Goal: Information Seeking & Learning: Learn about a topic

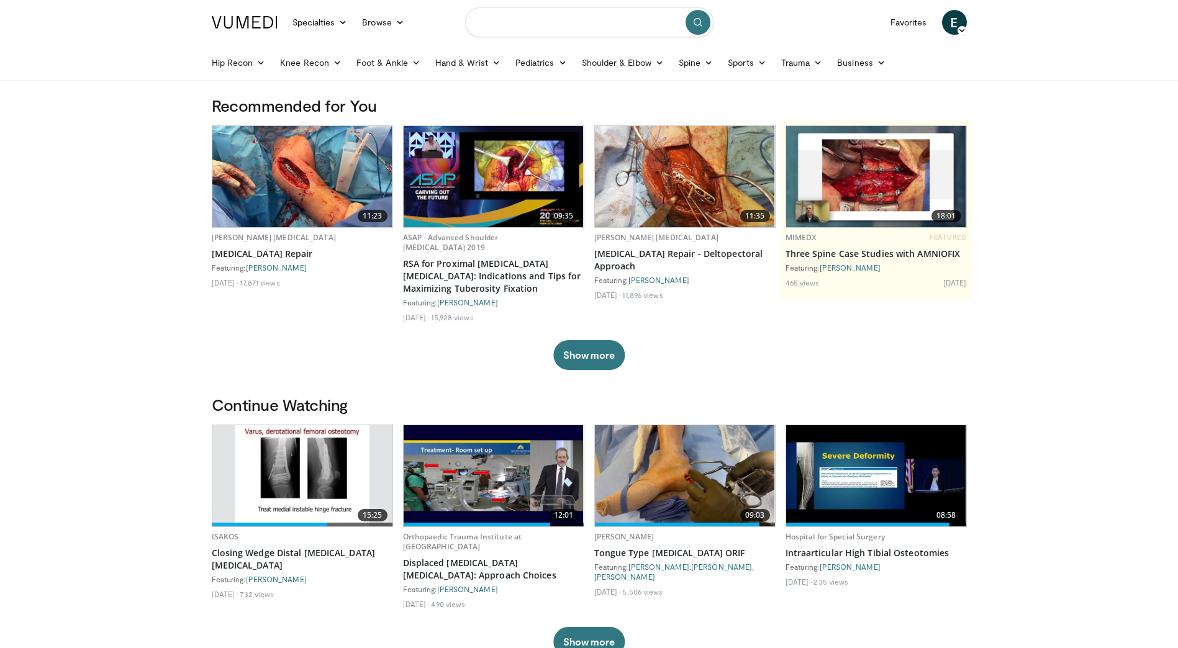
click at [502, 20] on input "Search topics, interventions" at bounding box center [589, 22] width 248 height 30
type input "*******"
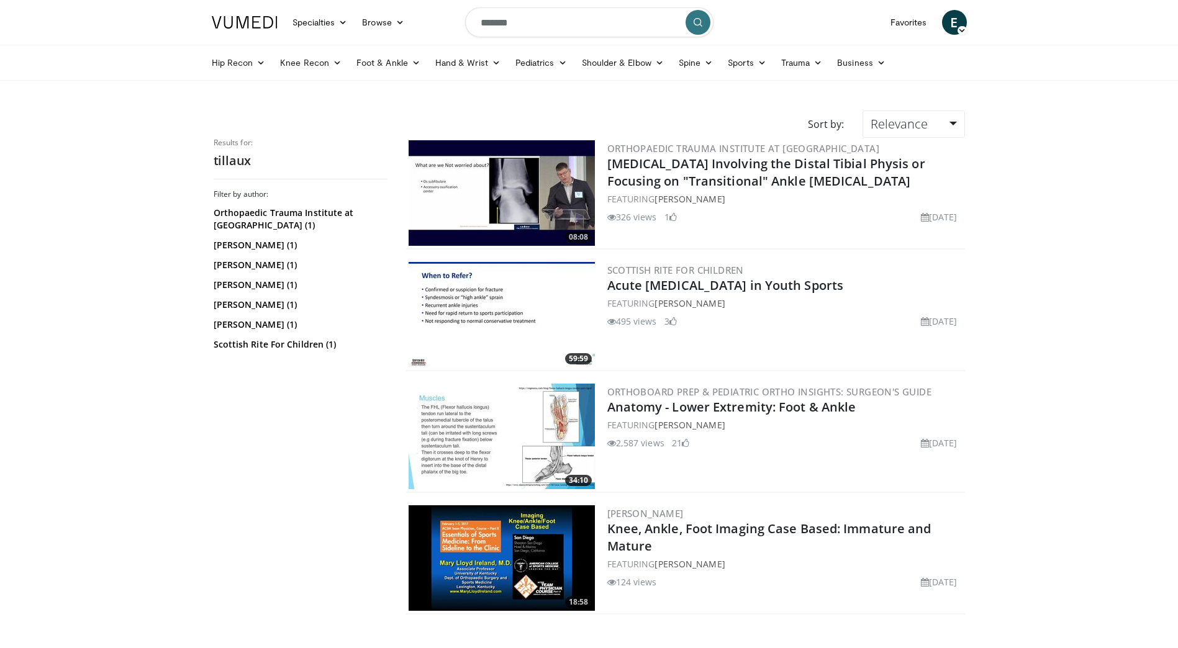
click at [505, 197] on img at bounding box center [501, 193] width 186 height 106
drag, startPoint x: 514, startPoint y: 20, endPoint x: 305, endPoint y: 14, distance: 208.7
click at [306, 14] on nav "Specialties Adult & Family Medicine Allergy, [MEDICAL_DATA], Immunology Anesthe…" at bounding box center [589, 22] width 770 height 45
type input "*******"
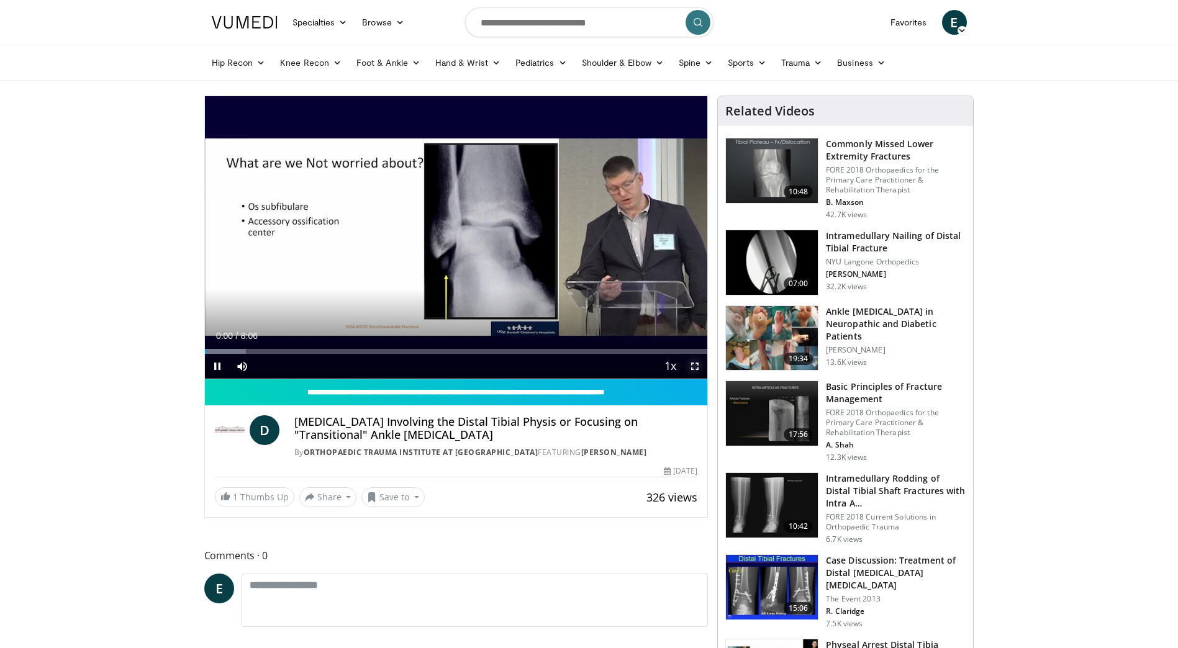
click at [697, 363] on span "Video Player" at bounding box center [694, 366] width 25 height 25
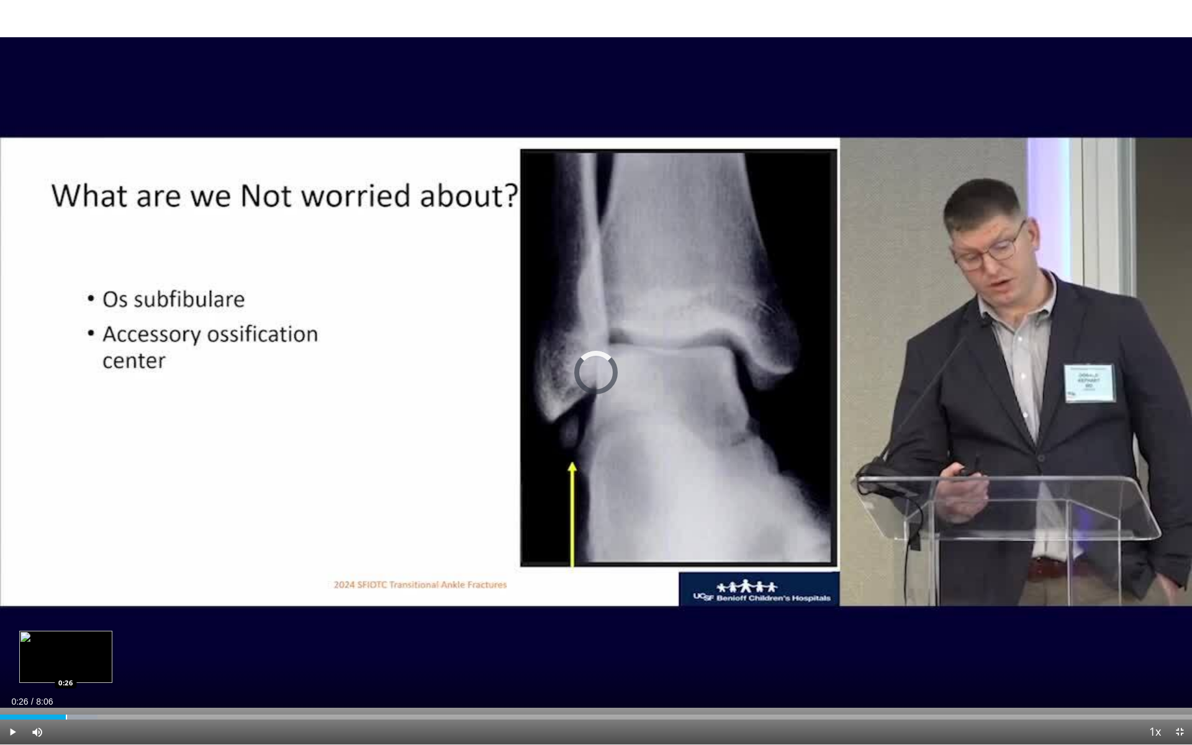
click at [66, 647] on div "Progress Bar" at bounding box center [66, 716] width 1 height 5
click at [88, 647] on div "Progress Bar" at bounding box center [88, 716] width 1 height 5
click at [109, 647] on video-js "**********" at bounding box center [596, 372] width 1192 height 745
click at [127, 647] on div "Loaded : 20.49% 0:38 0:51" at bounding box center [596, 714] width 1192 height 12
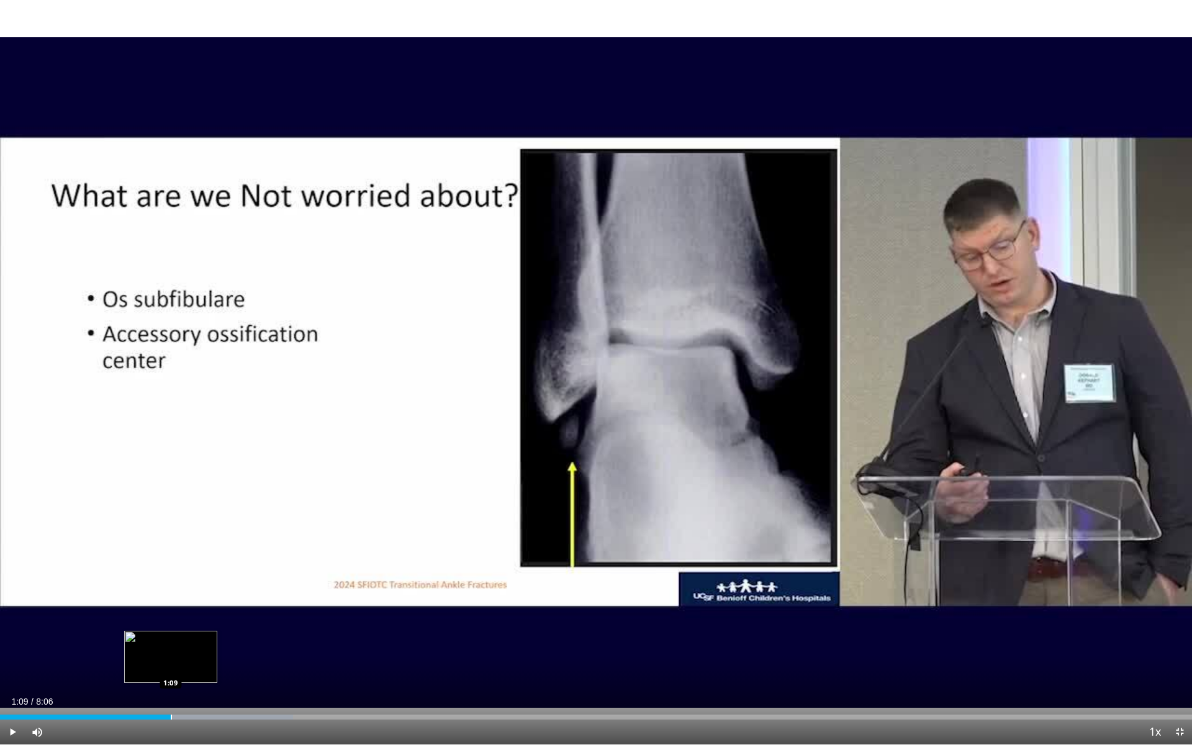
click at [171, 647] on div "Loaded : 24.59% 1:09 1:09" at bounding box center [596, 714] width 1192 height 12
click at [207, 647] on div "Loaded : 28.69% 1:11 1:24" at bounding box center [596, 714] width 1192 height 12
click at [246, 647] on div "Loaded : 30.84% 1:30 1:40" at bounding box center [596, 714] width 1192 height 12
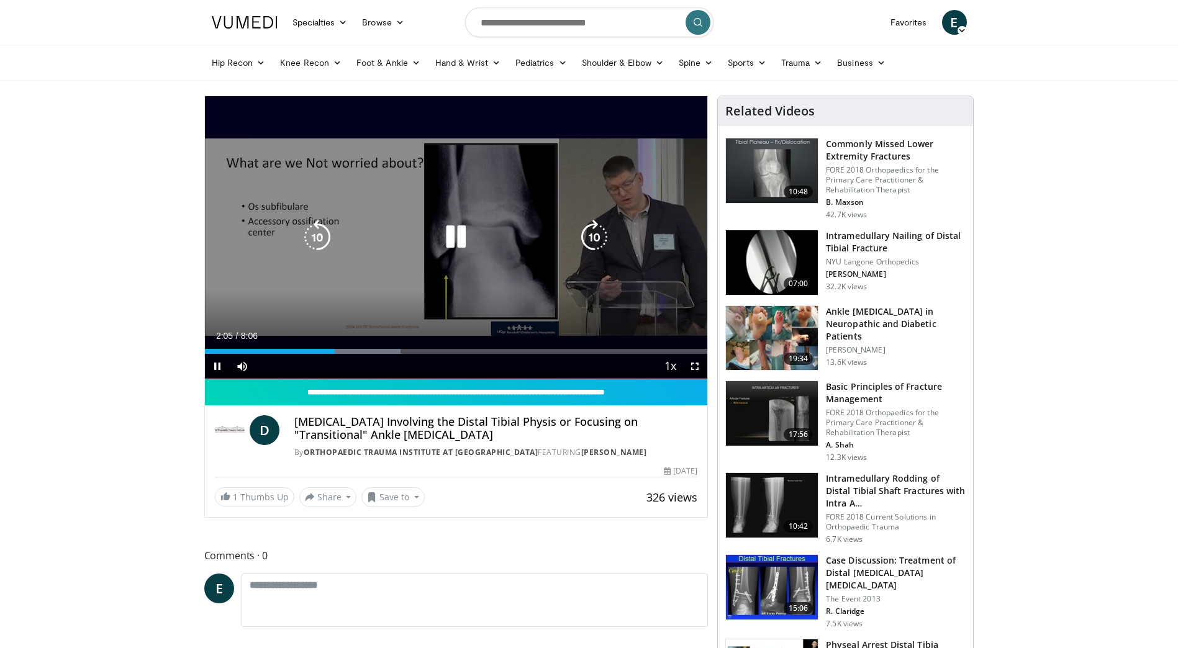
click at [498, 230] on div "Video Player" at bounding box center [456, 237] width 302 height 25
click at [470, 232] on icon "Video Player" at bounding box center [455, 237] width 35 height 35
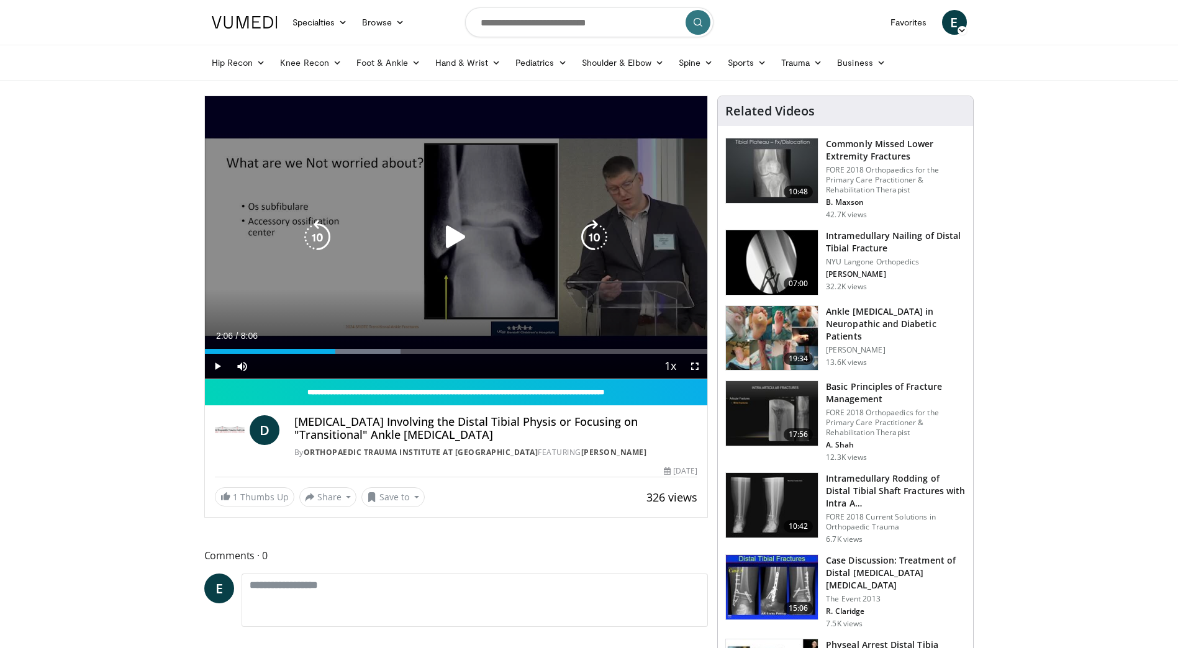
click at [448, 241] on icon "Video Player" at bounding box center [455, 237] width 35 height 35
click at [441, 240] on icon "Video Player" at bounding box center [455, 237] width 35 height 35
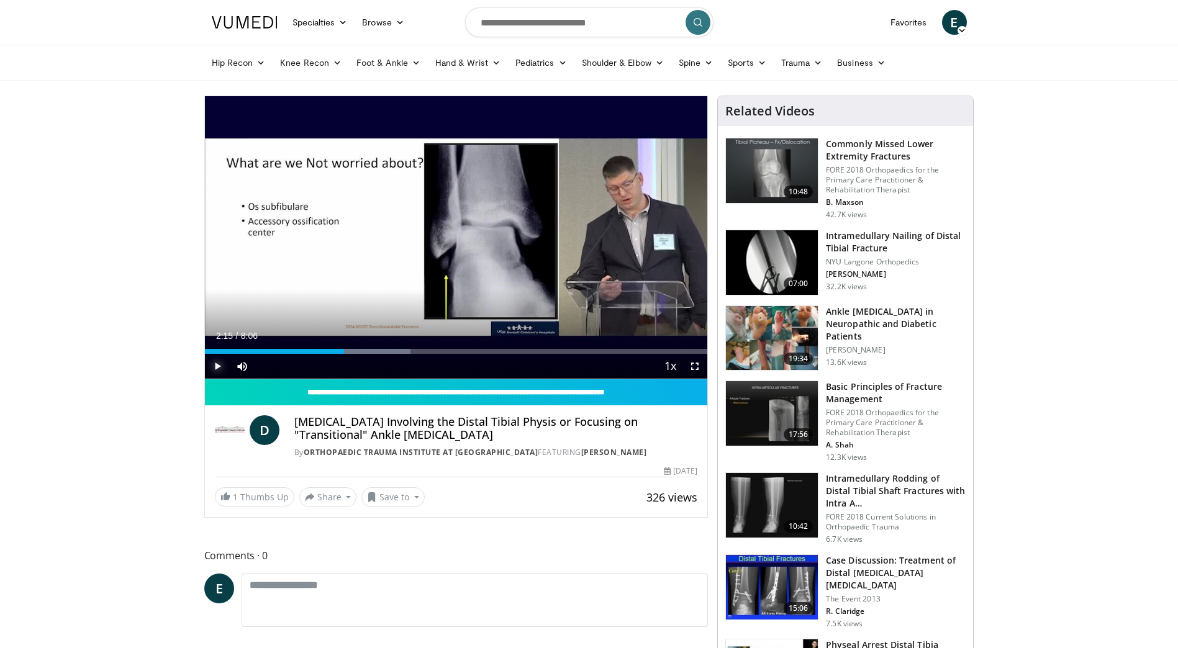
click at [212, 363] on span "Video Player" at bounding box center [217, 366] width 25 height 25
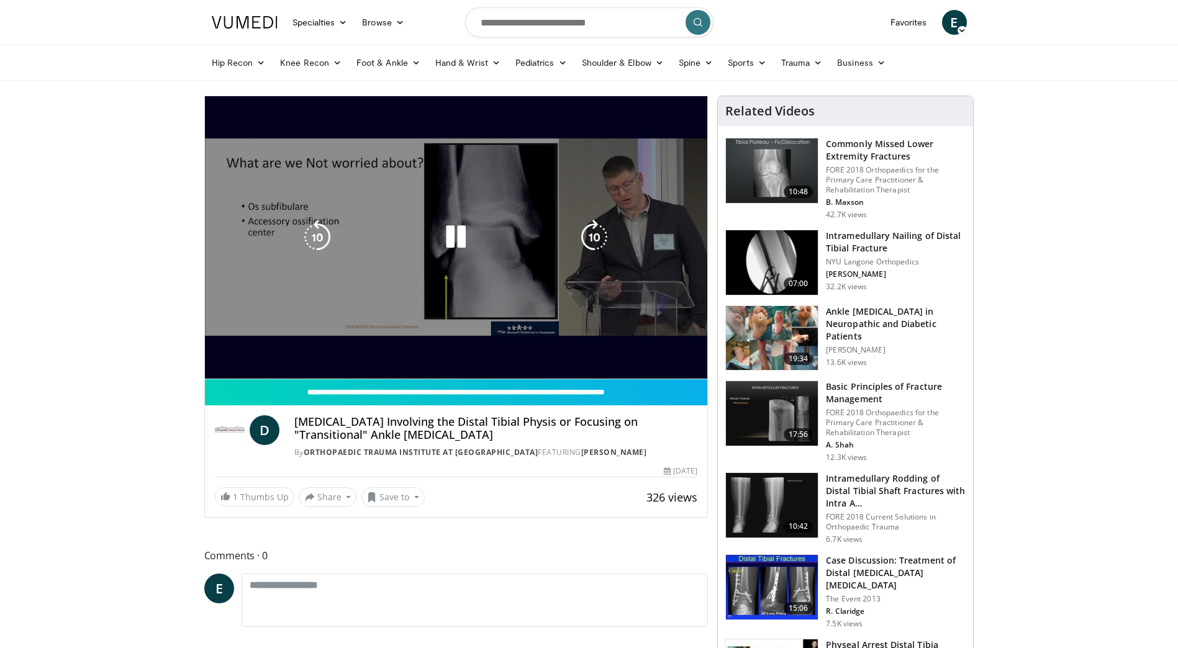
click at [212, 363] on div "10 seconds Tap to unmute" at bounding box center [456, 237] width 503 height 282
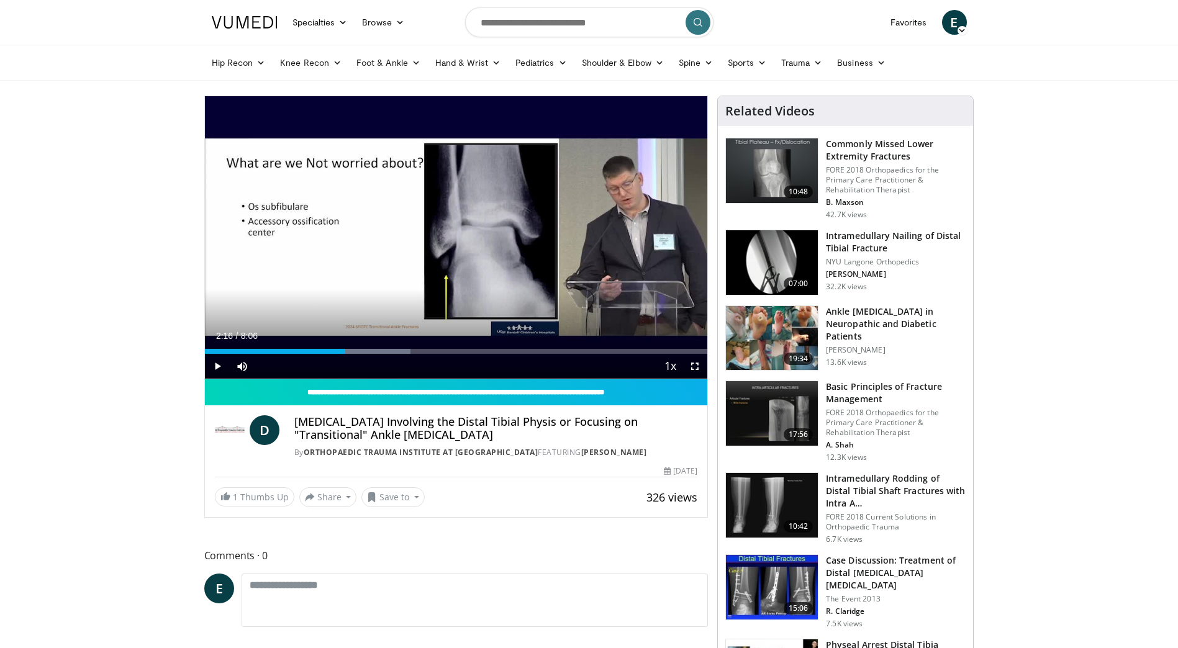
click at [222, 365] on span "Video Player" at bounding box center [217, 366] width 25 height 25
click at [219, 363] on span "Video Player" at bounding box center [217, 366] width 25 height 25
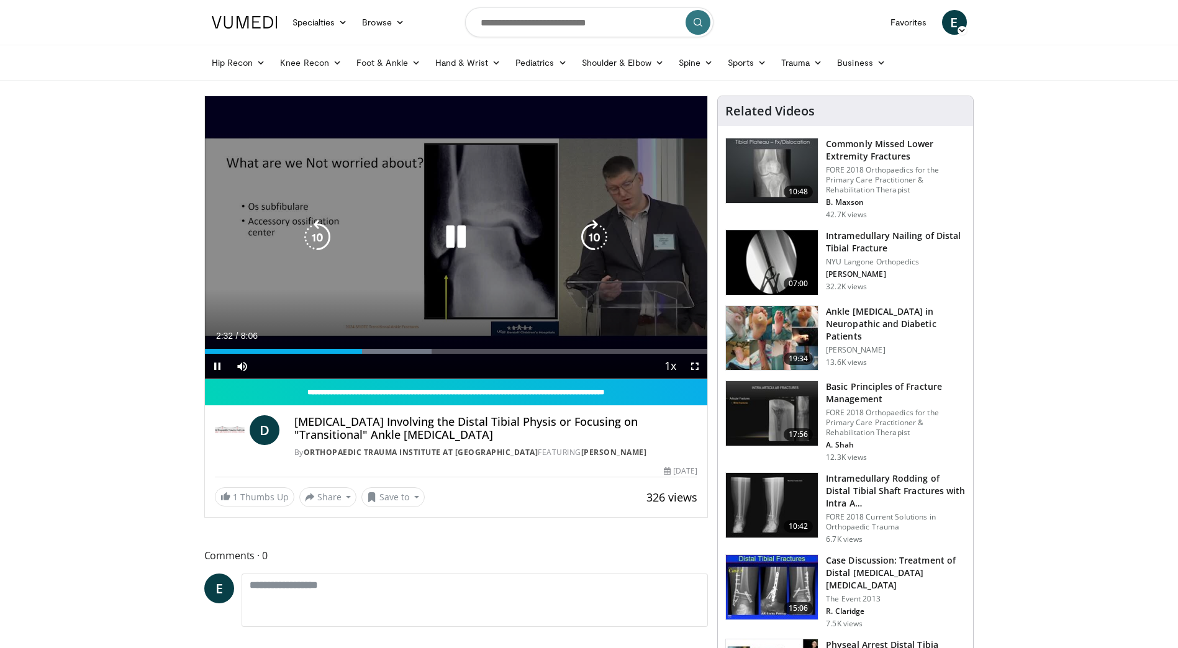
click at [592, 239] on icon "Video Player" at bounding box center [594, 237] width 35 height 35
click at [592, 236] on icon "Video Player" at bounding box center [594, 237] width 35 height 35
click at [592, 241] on icon "Video Player" at bounding box center [594, 237] width 35 height 35
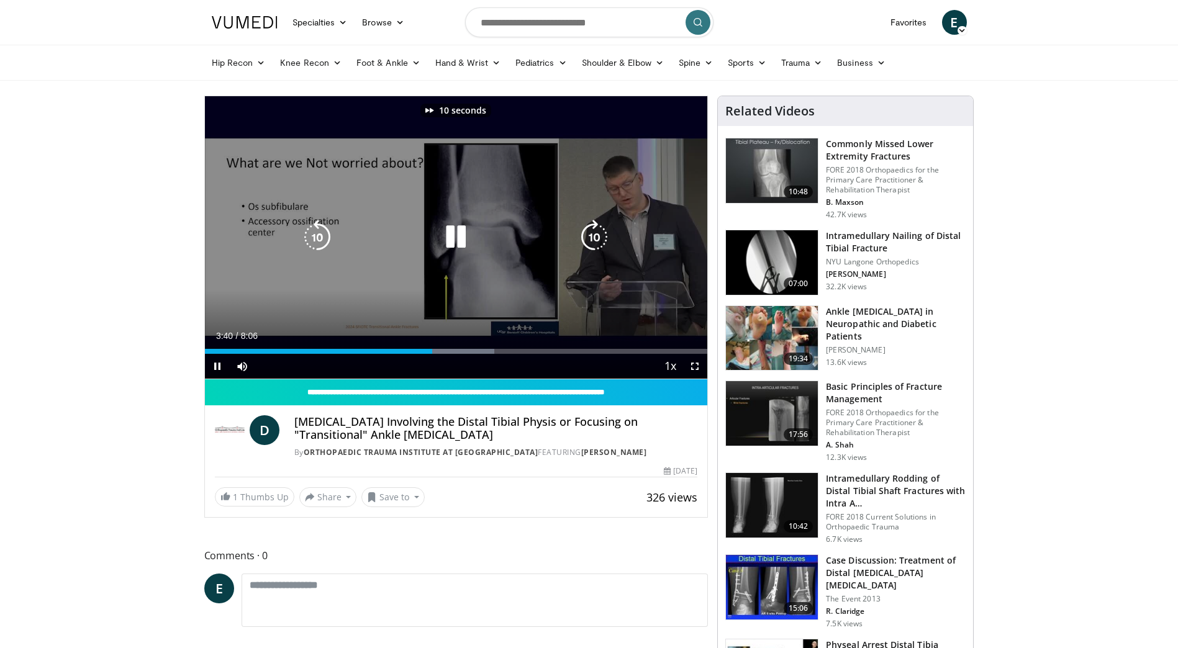
click at [592, 241] on icon "Video Player" at bounding box center [594, 237] width 35 height 35
click at [595, 238] on icon "Video Player" at bounding box center [594, 237] width 35 height 35
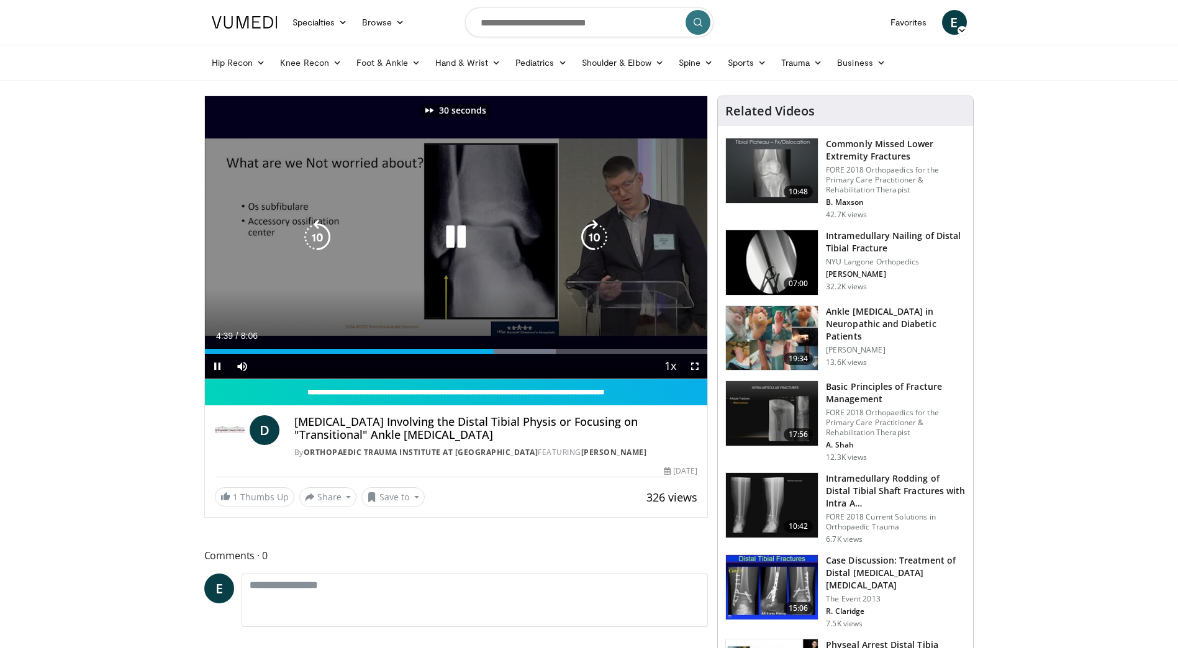
click at [595, 240] on icon "Video Player" at bounding box center [594, 237] width 35 height 35
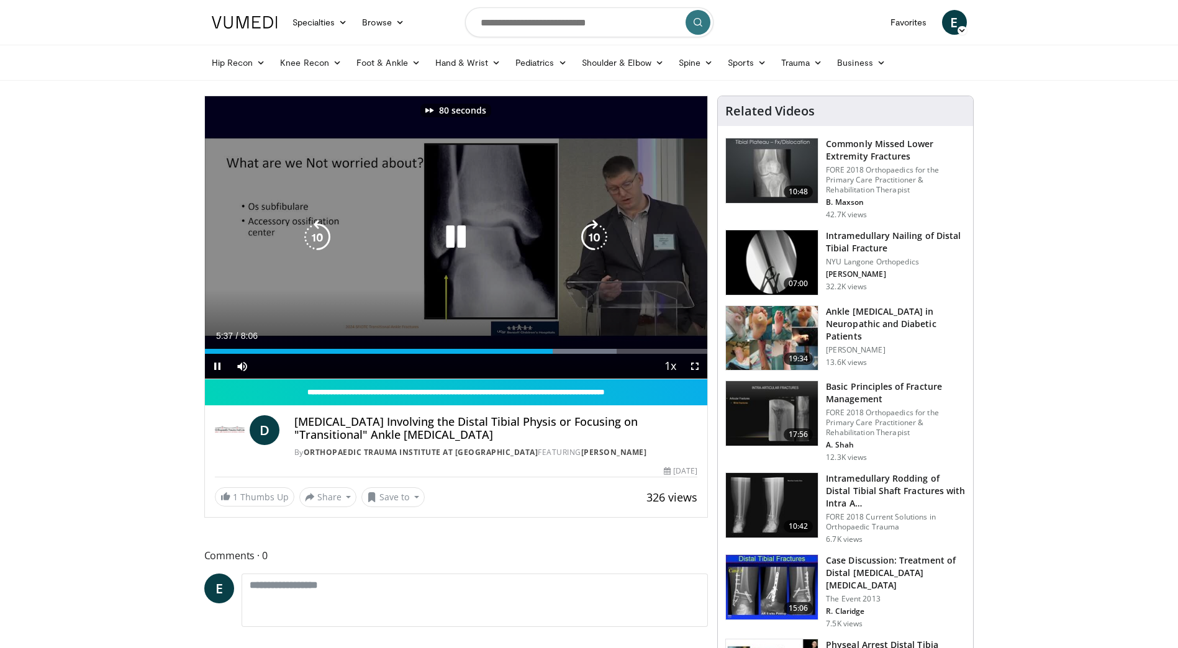
click at [595, 240] on icon "Video Player" at bounding box center [594, 237] width 35 height 35
click at [323, 235] on icon "Video Player" at bounding box center [317, 237] width 35 height 35
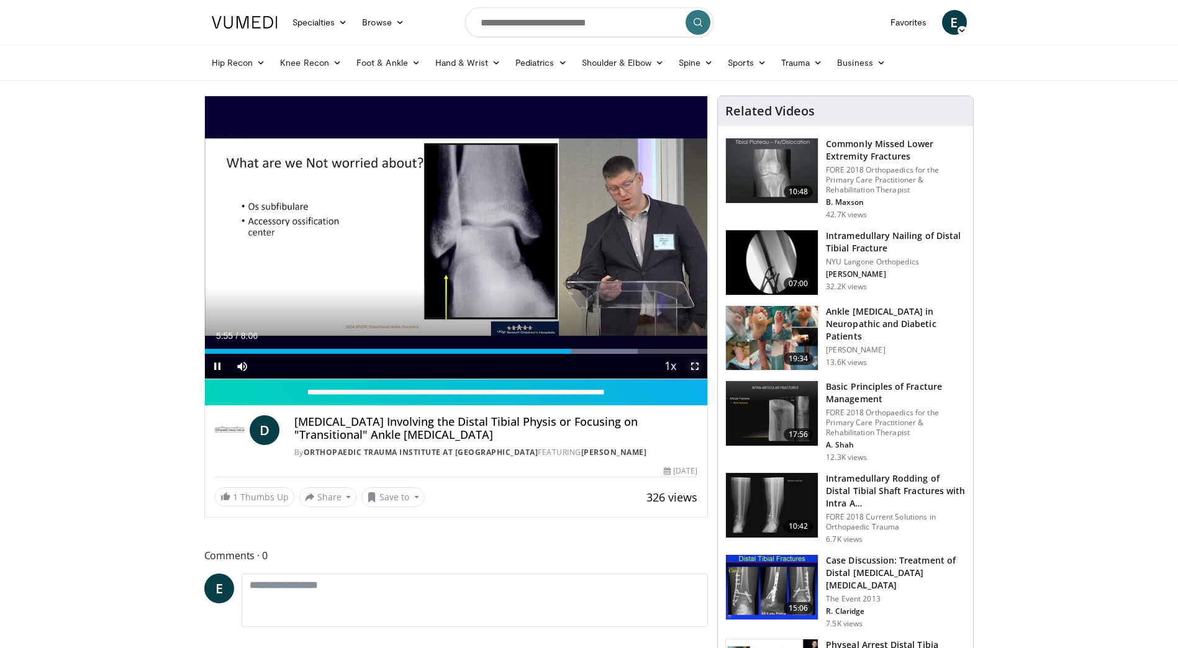
click at [692, 366] on span "Video Player" at bounding box center [694, 366] width 25 height 25
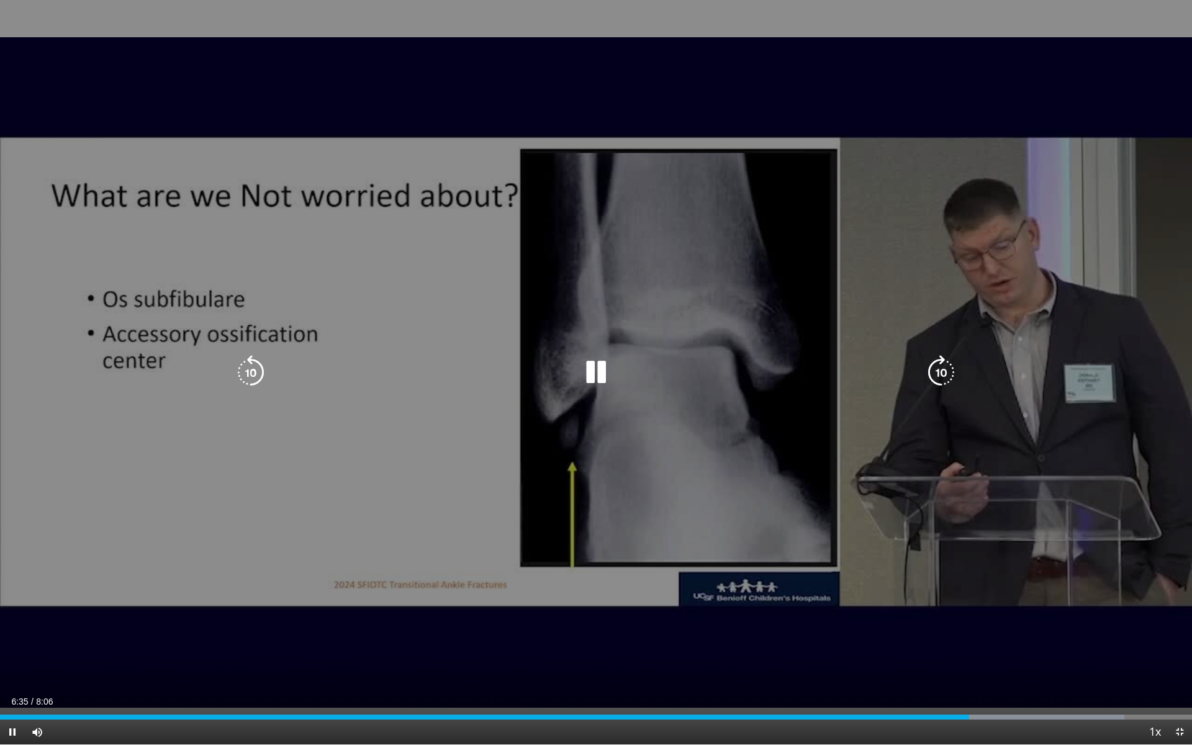
click at [933, 376] on icon "Video Player" at bounding box center [941, 372] width 35 height 35
click at [938, 375] on icon "Video Player" at bounding box center [941, 372] width 35 height 35
click at [939, 374] on icon "Video Player" at bounding box center [941, 372] width 35 height 35
